Goal: Task Accomplishment & Management: Manage account settings

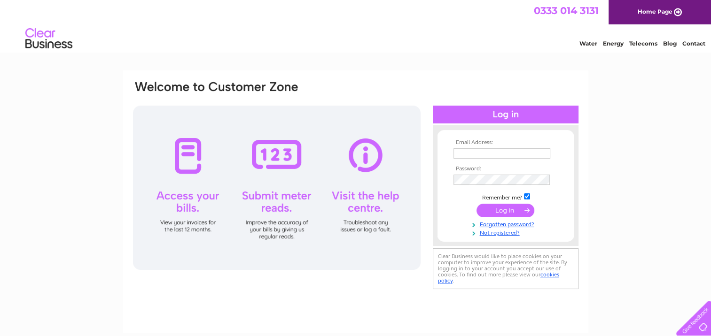
click at [476, 153] on input "text" at bounding box center [501, 153] width 97 height 10
drag, startPoint x: 592, startPoint y: 0, endPoint x: 664, endPoint y: 120, distance: 140.1
click at [664, 120] on div "Email Address: Password:" at bounding box center [355, 282] width 711 height 424
click at [509, 150] on input "text" at bounding box center [501, 153] width 97 height 10
type input "[EMAIL_ADDRESS][DOMAIN_NAME]"
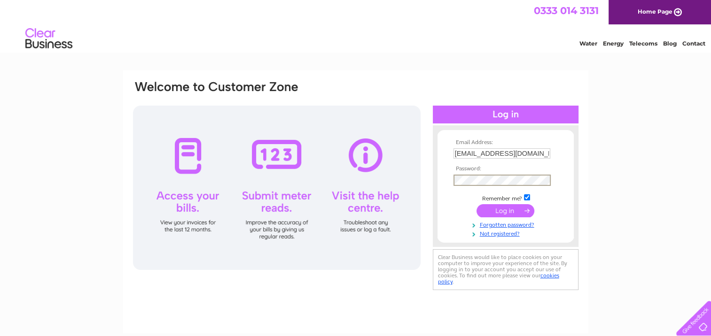
click at [477, 204] on input "submit" at bounding box center [506, 210] width 58 height 13
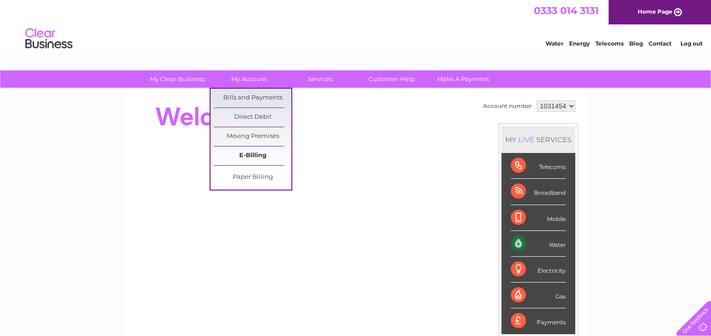
click at [249, 156] on link "E-Billing" at bounding box center [253, 156] width 78 height 19
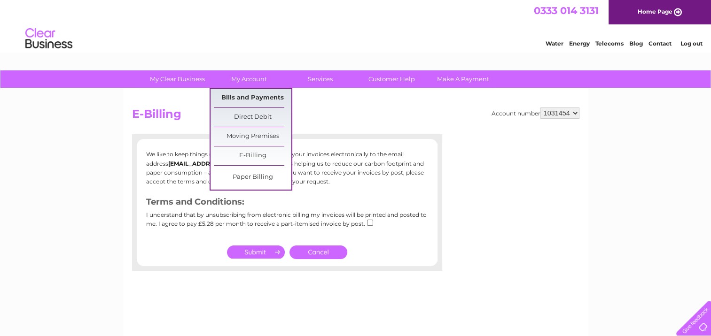
click at [251, 95] on link "Bills and Payments" at bounding box center [253, 98] width 78 height 19
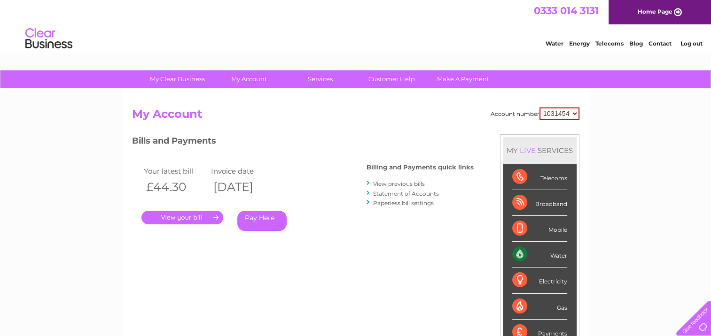
click at [193, 217] on link "." at bounding box center [182, 218] width 82 height 14
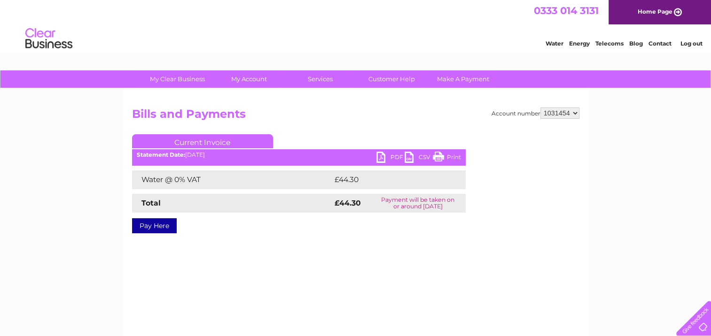
click at [393, 161] on link "PDF" at bounding box center [390, 159] width 28 height 14
